Goal: Find specific page/section: Find specific page/section

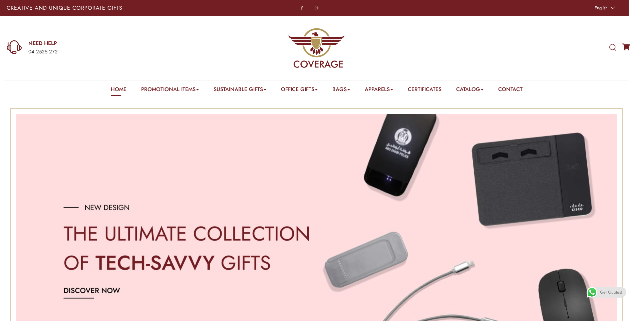
click at [310, 91] on e-page-transition at bounding box center [316, 160] width 633 height 321
click at [310, 88] on e-page-transition at bounding box center [316, 160] width 633 height 321
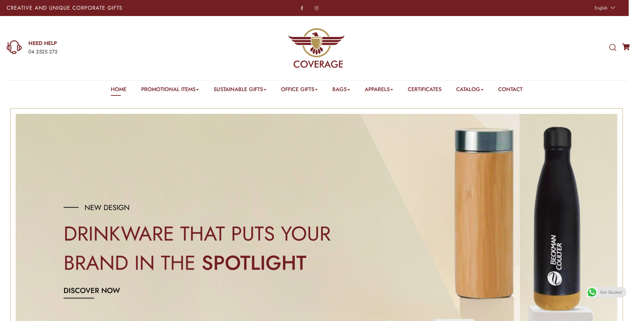
click at [310, 85] on e-page-transition at bounding box center [316, 160] width 633 height 321
click at [310, 89] on e-page-transition at bounding box center [316, 160] width 633 height 321
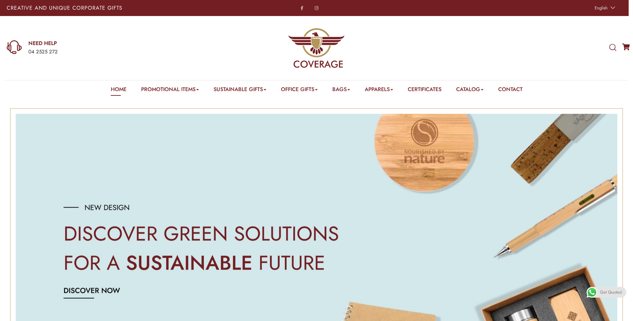
click at [310, 87] on e-page-transition at bounding box center [316, 160] width 633 height 321
click at [310, 90] on e-page-transition at bounding box center [316, 160] width 633 height 321
click at [253, 88] on e-page-transition at bounding box center [316, 160] width 633 height 321
click at [191, 88] on e-page-transition at bounding box center [316, 160] width 633 height 321
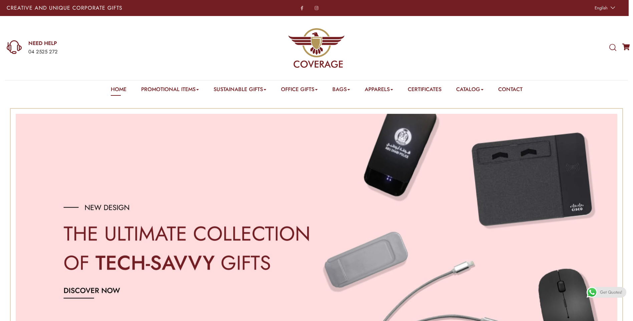
click at [310, 87] on e-page-transition at bounding box center [316, 160] width 633 height 321
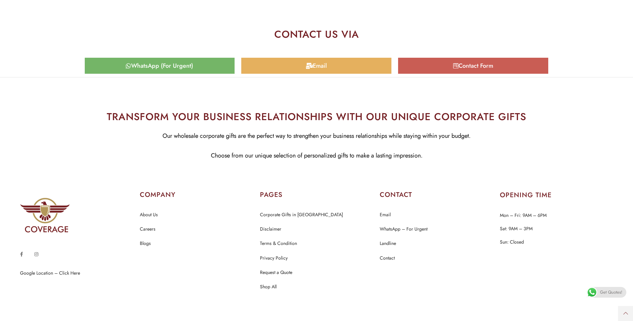
scroll to position [3286, 0]
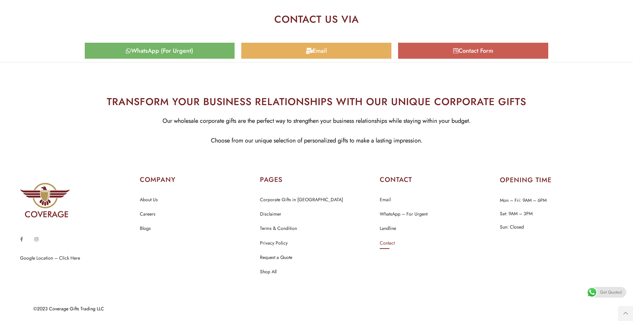
click at [310, 244] on link "Contact" at bounding box center [387, 243] width 15 height 9
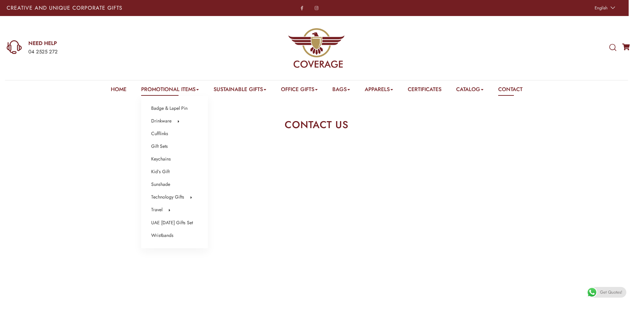
scroll to position [33, 0]
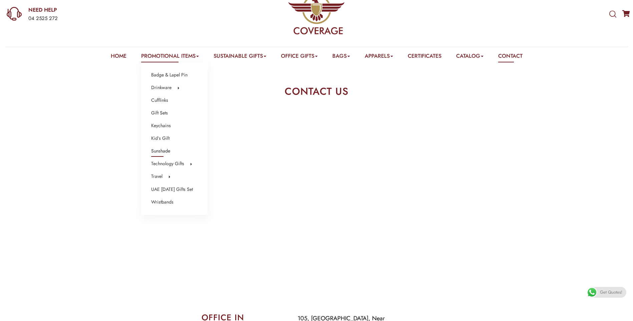
click at [158, 149] on link "Sunshade" at bounding box center [160, 151] width 19 height 9
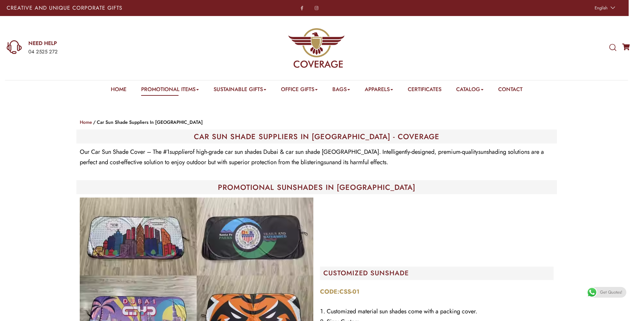
click at [113, 86] on e-page-transition at bounding box center [316, 160] width 633 height 321
click at [110, 90] on e-page-transition at bounding box center [316, 160] width 633 height 321
click at [114, 90] on e-page-transition at bounding box center [316, 160] width 633 height 321
click at [117, 89] on e-page-transition at bounding box center [316, 160] width 633 height 321
click at [109, 89] on e-page-transition at bounding box center [316, 160] width 633 height 321
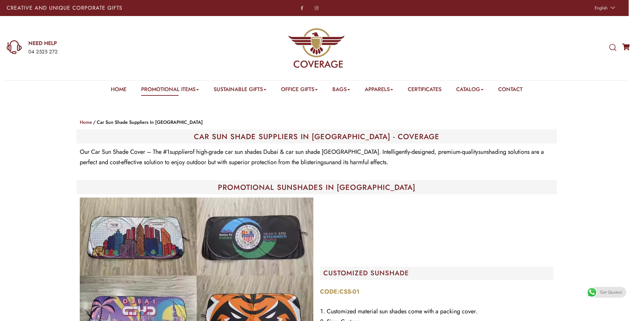
click at [486, 89] on e-page-transition at bounding box center [316, 160] width 633 height 321
click at [488, 90] on e-page-transition at bounding box center [316, 160] width 633 height 321
click at [486, 89] on e-page-transition at bounding box center [316, 160] width 633 height 321
click at [470, 90] on e-page-transition at bounding box center [316, 160] width 633 height 321
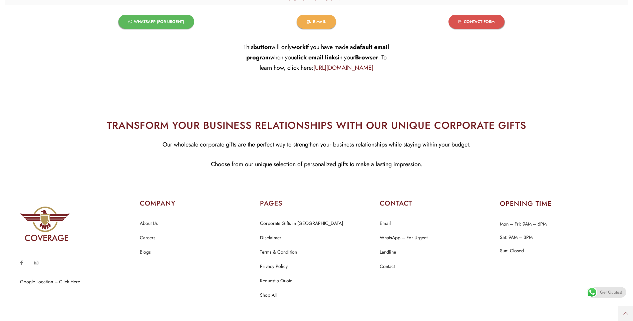
scroll to position [916, 0]
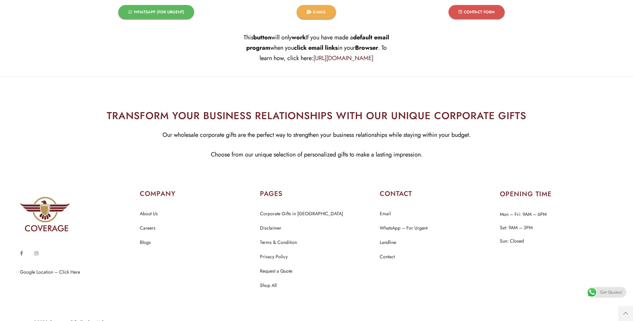
click at [285, 214] on img at bounding box center [317, 160] width 170 height 155
click at [284, 214] on link "Corporate Gifts in [GEOGRAPHIC_DATA]" at bounding box center [301, 214] width 83 height 9
